Goal: Obtain resource: Obtain resource

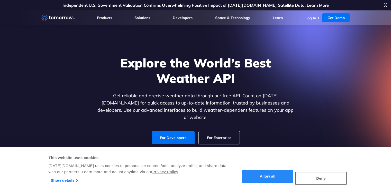
click at [281, 177] on button "Allow all" at bounding box center [267, 176] width 51 height 13
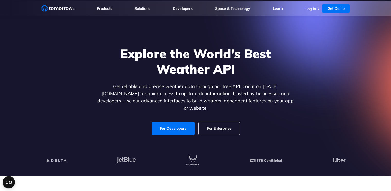
scroll to position [7, 0]
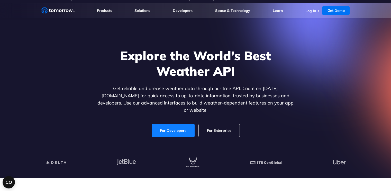
click at [190, 124] on link "For Developers" at bounding box center [173, 130] width 43 height 13
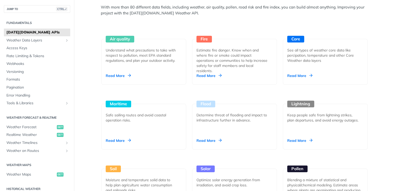
scroll to position [471, 0]
click at [135, 62] on div "Air quality Understand what precautions to take with respect to pollution, meet…" at bounding box center [143, 62] width 85 height 46
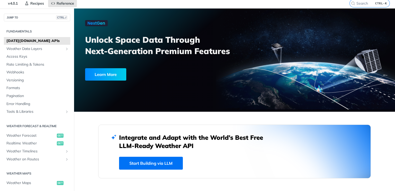
scroll to position [0, 0]
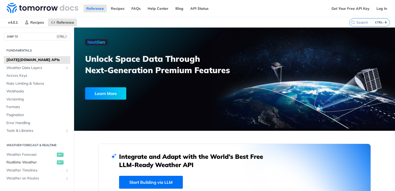
click at [26, 158] on link "Realtime Weather get" at bounding box center [37, 162] width 66 height 8
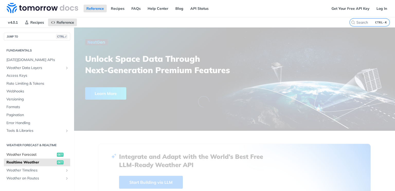
click at [32, 155] on span "Weather Forecast" at bounding box center [30, 154] width 49 height 5
click at [40, 163] on span "Realtime Weather" at bounding box center [30, 162] width 49 height 5
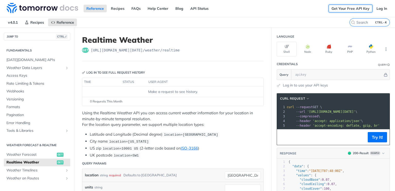
click at [349, 6] on link "Get Your Free API Key" at bounding box center [350, 9] width 44 height 8
click at [328, 8] on link "Get Your Free API Key" at bounding box center [350, 9] width 44 height 8
click at [381, 9] on link "Log In" at bounding box center [381, 9] width 16 height 8
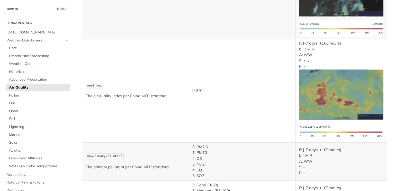
scroll to position [682, 0]
